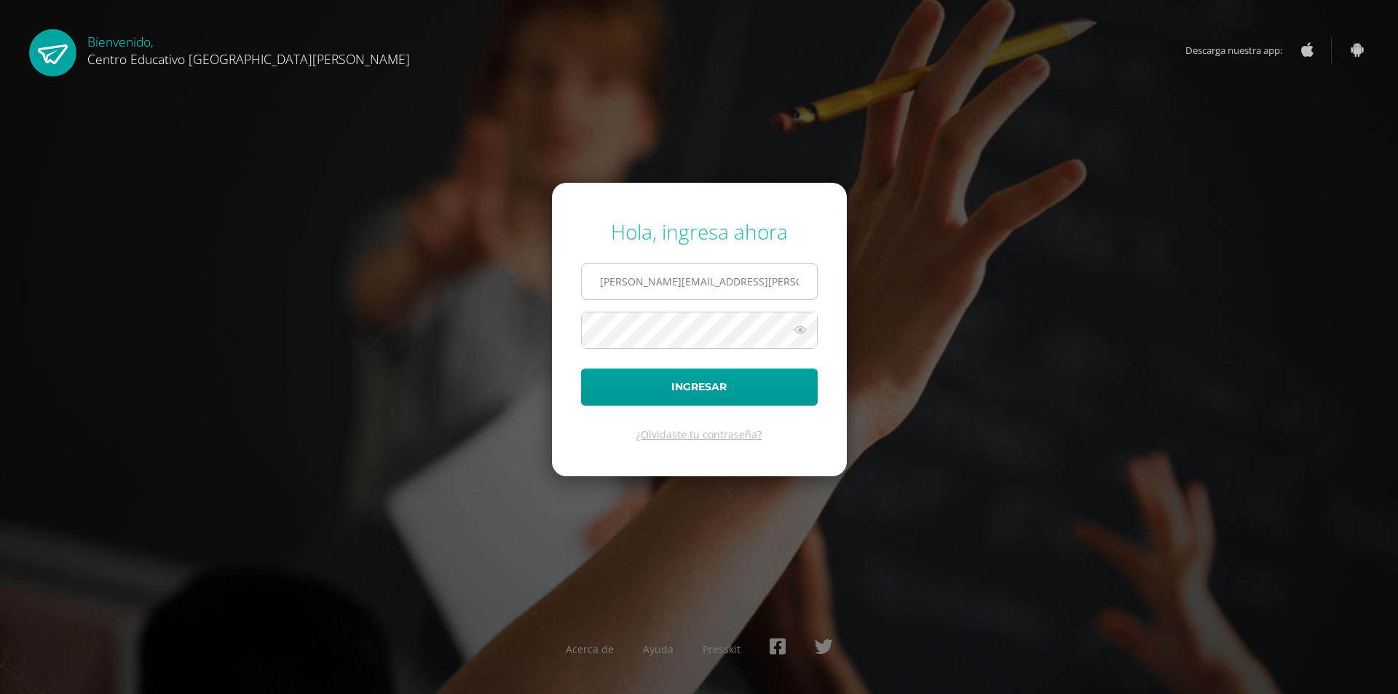
click at [716, 291] on input "valery.albizures@centroeducativoelvalle.edu.gt" at bounding box center [699, 282] width 235 height 36
click at [748, 272] on input "vivian182@gmail.com" at bounding box center [699, 282] width 235 height 36
type input "valery.albizures@centroeducativoelvalle.edu.gt"
click at [701, 381] on button "Ingresar" at bounding box center [699, 386] width 237 height 37
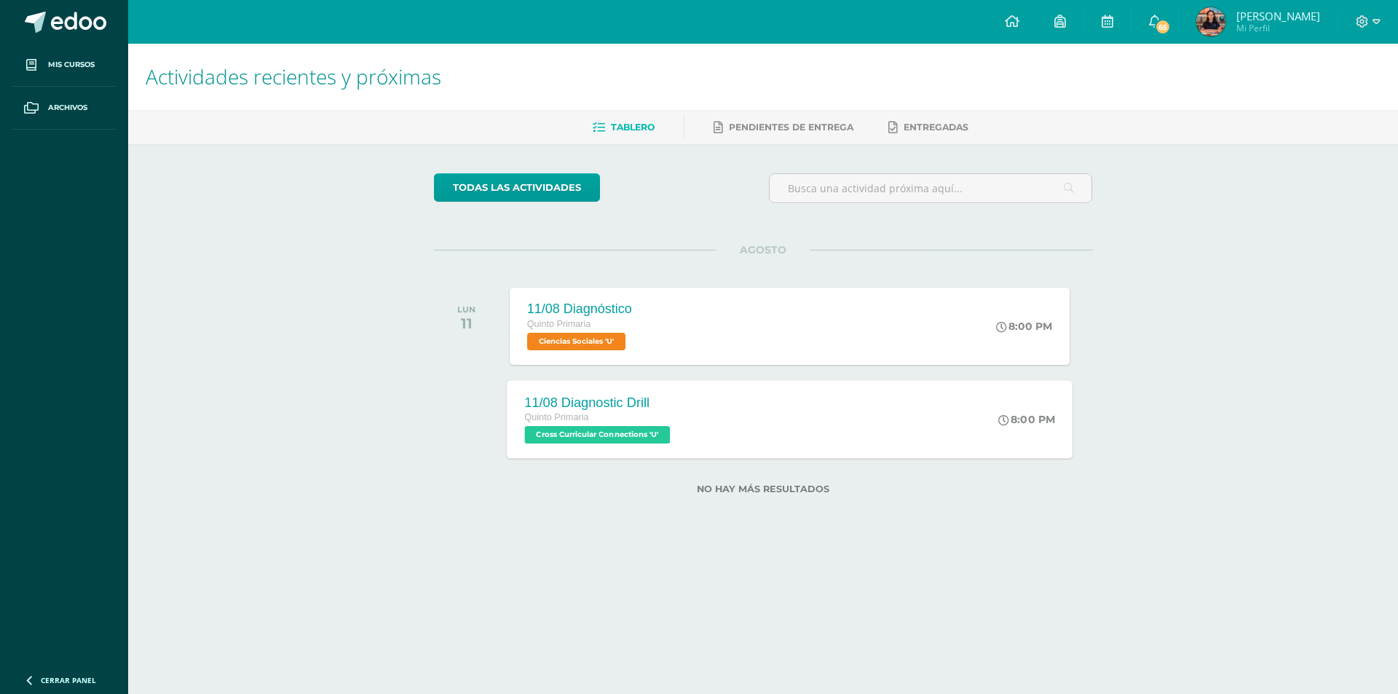
click at [685, 430] on div "11/08 Diagnostic Drill Quinto Primaria Cross Curricular Connections 'U'" at bounding box center [599, 419] width 184 height 78
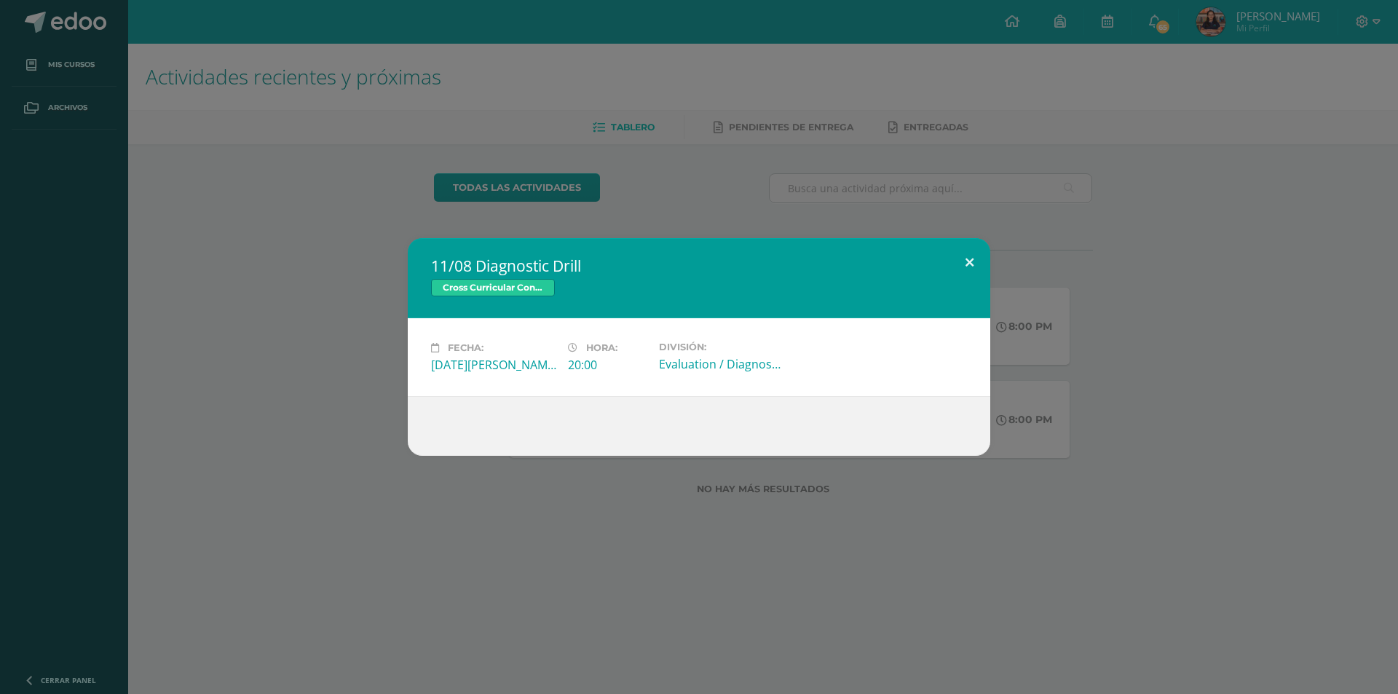
click at [953, 262] on button at bounding box center [969, 262] width 41 height 49
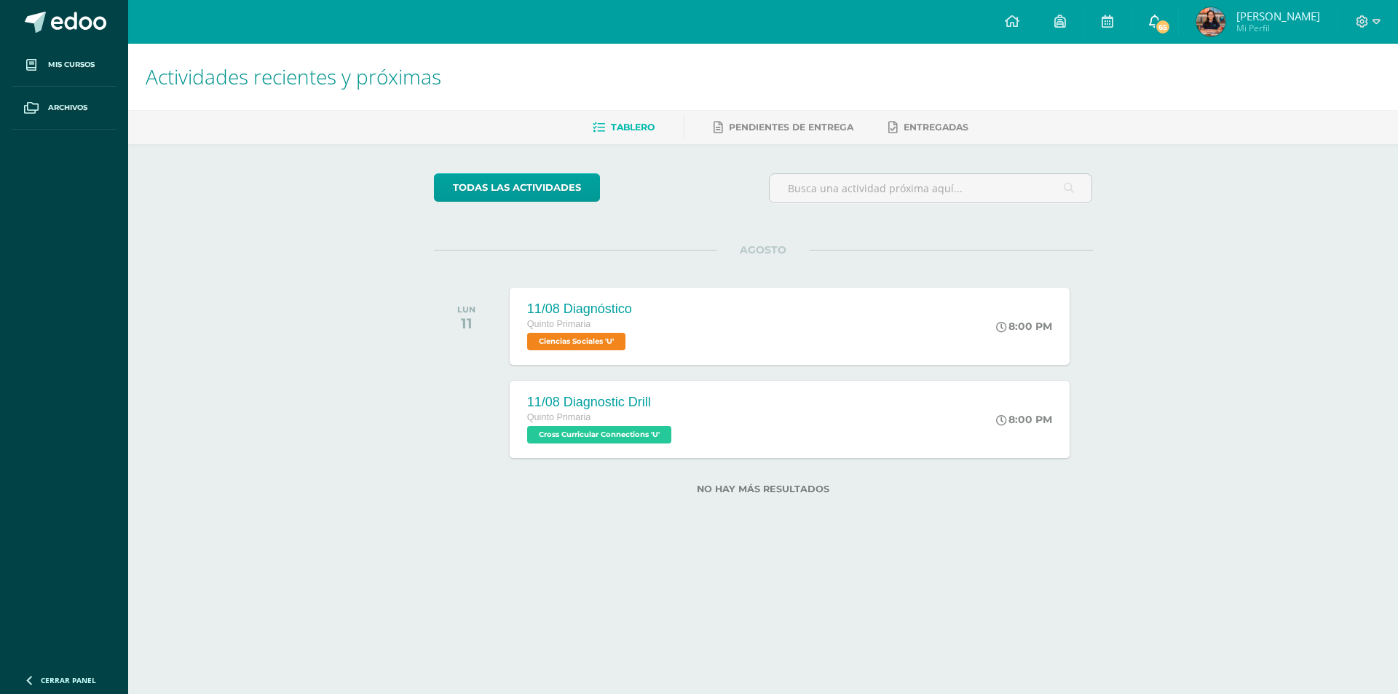
click at [1167, 18] on link "65" at bounding box center [1154, 22] width 47 height 44
